Goal: Transaction & Acquisition: Download file/media

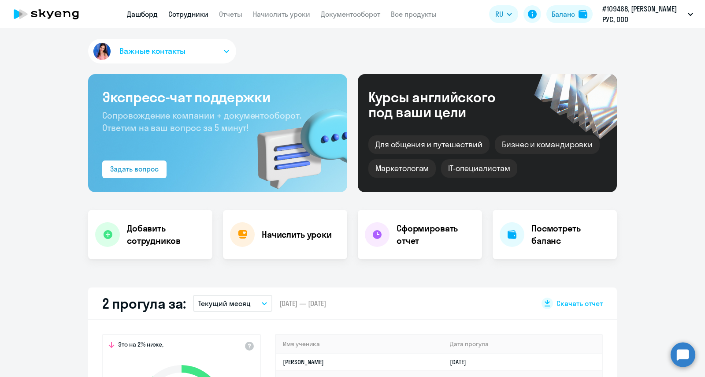
click at [198, 12] on link "Сотрудники" at bounding box center [188, 14] width 40 height 9
select select "30"
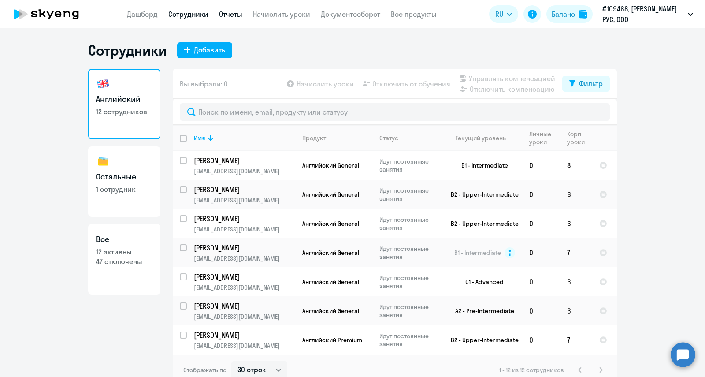
click at [231, 16] on link "Отчеты" at bounding box center [230, 14] width 23 height 9
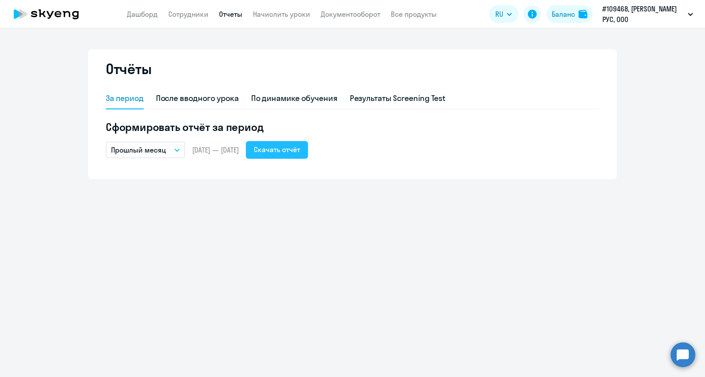
click at [297, 151] on div "Скачать отчёт" at bounding box center [277, 149] width 46 height 11
click at [353, 13] on link "Документооборот" at bounding box center [351, 14] width 60 height 9
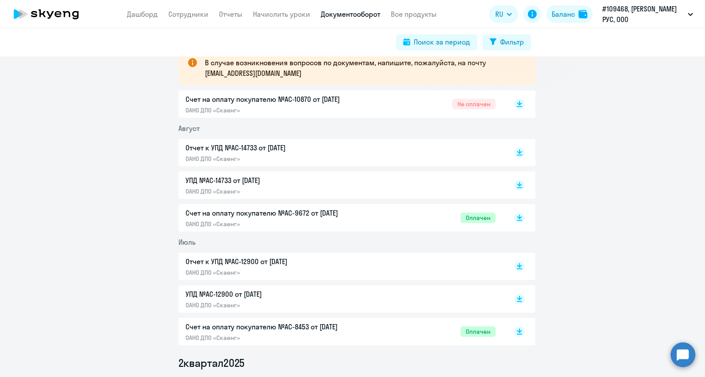
scroll to position [165, 0]
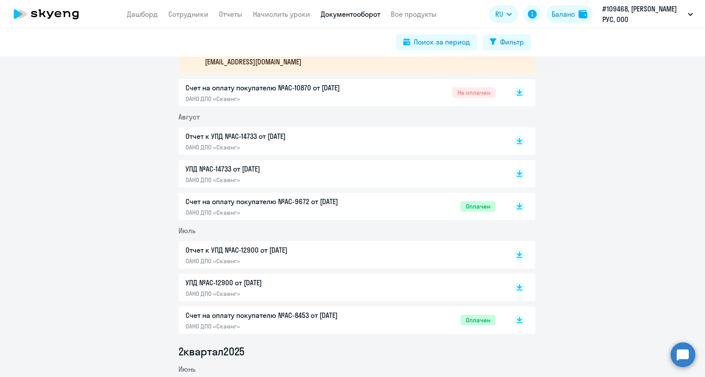
scroll to position [179, 0]
click at [222, 213] on p "ОАНО ДПО «Скаенг»" at bounding box center [278, 212] width 185 height 8
click at [236, 137] on p "Отчет к УПД №AC-14733 от [DATE]" at bounding box center [278, 136] width 185 height 11
